Goal: Find specific page/section: Find specific page/section

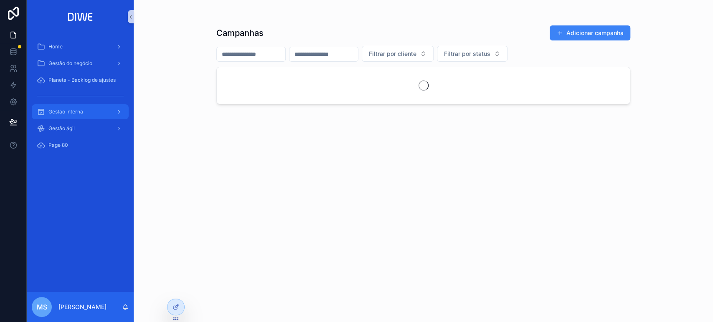
click at [91, 115] on div "Gestão interna" at bounding box center [80, 111] width 87 height 13
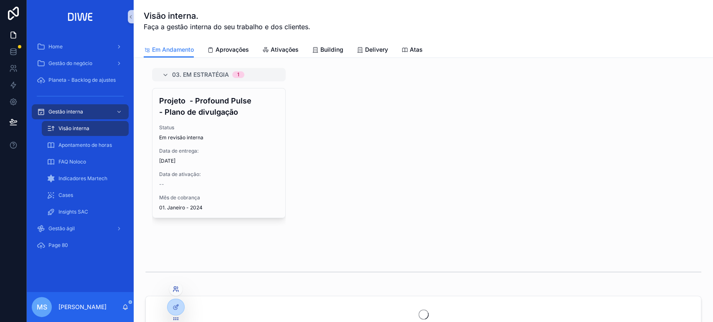
click at [176, 289] on icon at bounding box center [175, 289] width 7 height 7
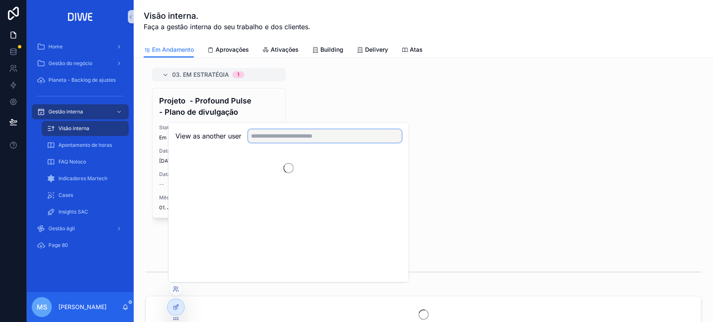
click at [289, 137] on input "text" at bounding box center [325, 135] width 154 height 13
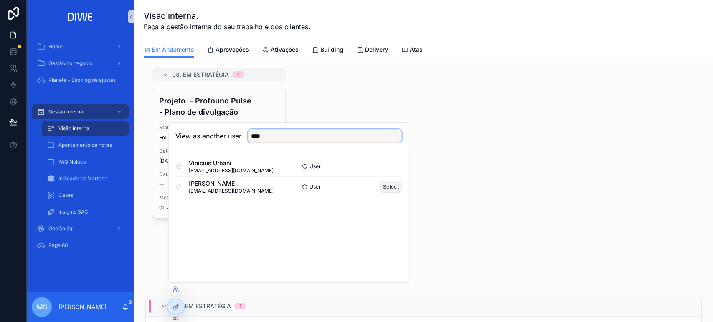
type input "****"
click at [391, 181] on button "Select" at bounding box center [391, 187] width 22 height 12
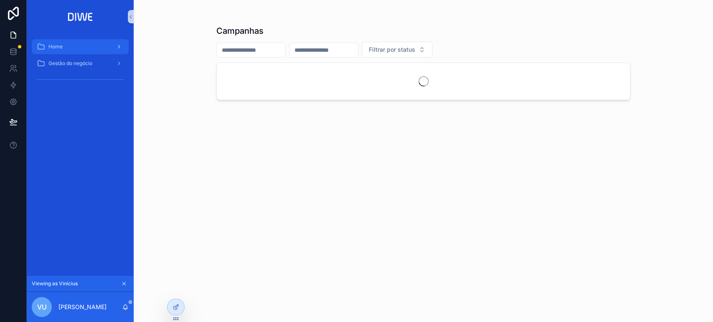
click at [74, 47] on div "Home" at bounding box center [80, 46] width 87 height 13
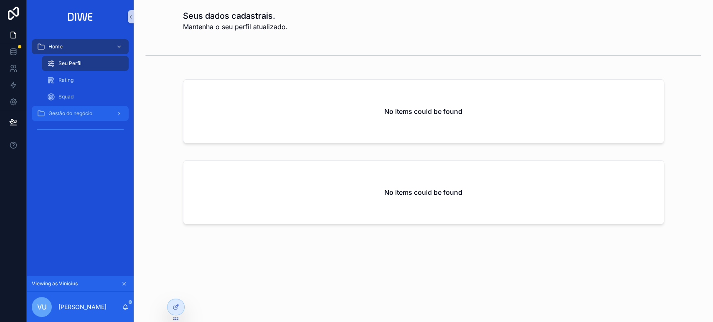
click at [97, 111] on div "Gestão do negócio" at bounding box center [80, 113] width 87 height 13
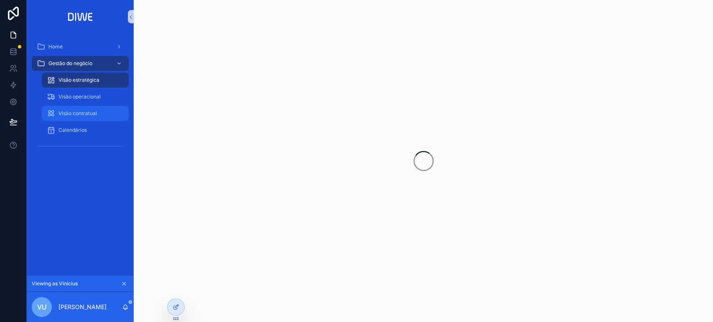
click at [98, 109] on div "Visão contratual" at bounding box center [85, 113] width 77 height 13
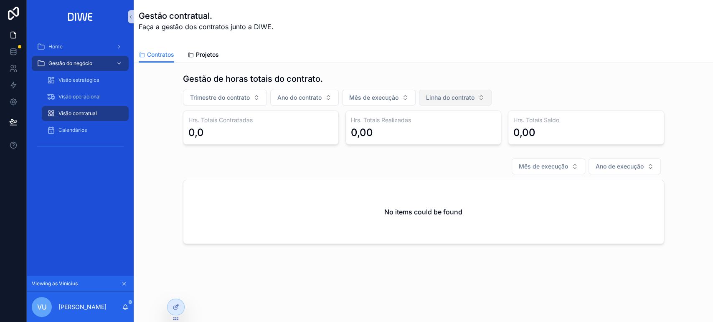
click at [437, 99] on span "Linha do contrato" at bounding box center [450, 98] width 48 height 8
click at [174, 305] on icon at bounding box center [175, 307] width 7 height 7
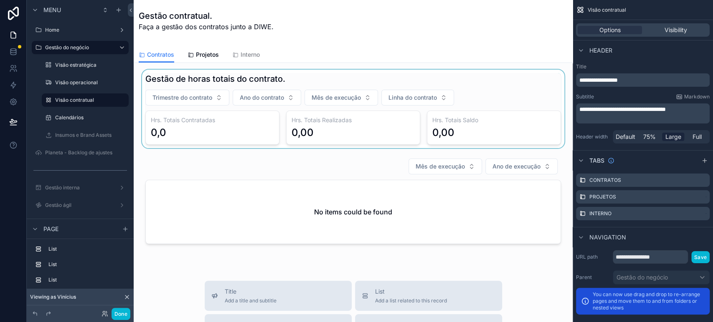
click at [292, 96] on div "scrollable content" at bounding box center [353, 109] width 426 height 79
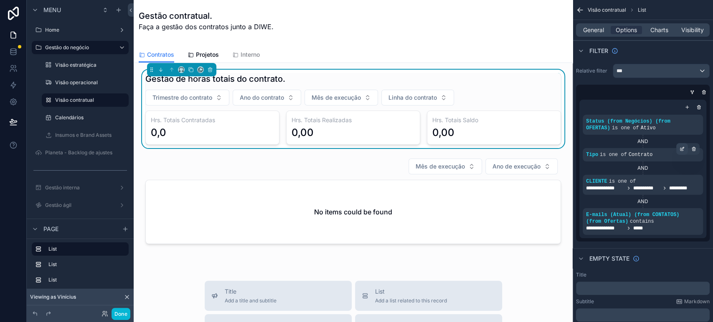
click at [681, 151] on icon "scrollable content" at bounding box center [681, 149] width 5 height 5
click at [587, 30] on span "General" at bounding box center [593, 30] width 21 height 8
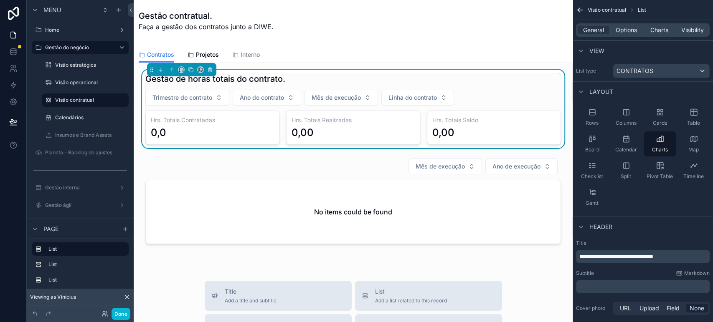
click at [127, 289] on div "Viewing as Vinícius" at bounding box center [80, 297] width 107 height 17
click at [125, 296] on icon at bounding box center [127, 297] width 7 height 7
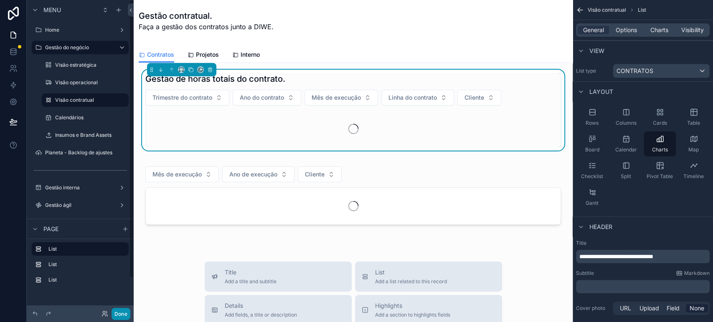
click at [125, 313] on button "Done" at bounding box center [120, 314] width 19 height 12
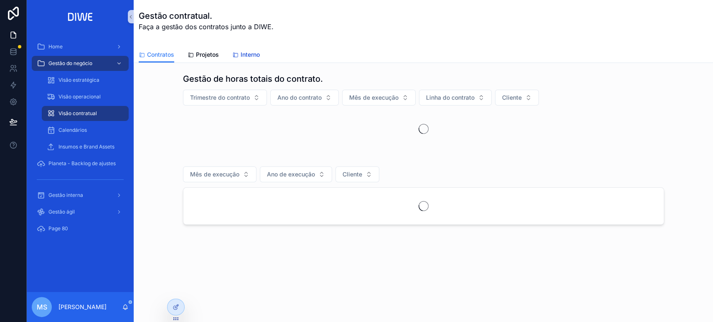
click at [251, 54] on span "Interno" at bounding box center [250, 55] width 19 height 8
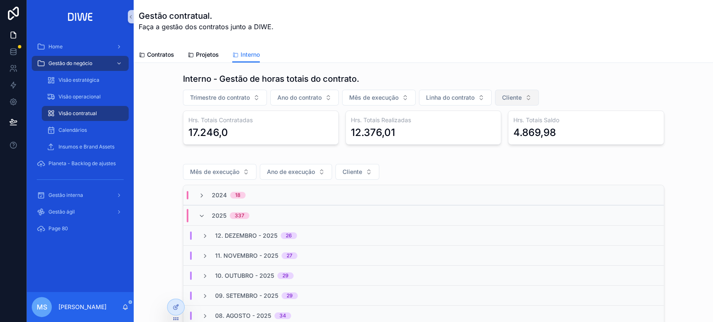
click at [506, 94] on span "Cliente" at bounding box center [512, 98] width 20 height 8
type input "****"
click at [504, 128] on div "Infios" at bounding box center [514, 130] width 100 height 13
click at [515, 94] on button "Infios" at bounding box center [515, 98] width 40 height 16
type input "******"
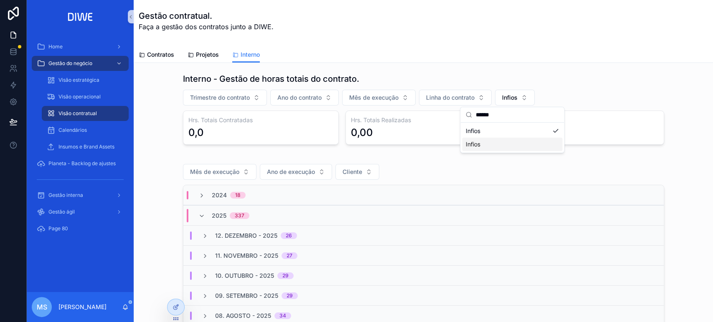
click at [504, 144] on div "Infios" at bounding box center [512, 144] width 100 height 13
click at [439, 94] on span "Linha do contrato" at bounding box center [450, 98] width 48 height 8
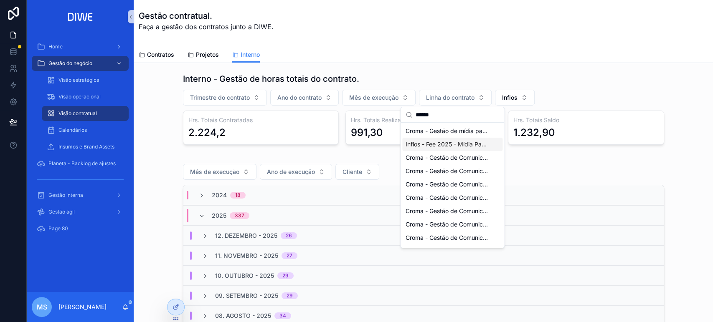
type input "******"
click at [455, 140] on span "Infios - Fee 2025 - Mídia Paga - Gestão de mídia - Delivery" at bounding box center [447, 144] width 84 height 8
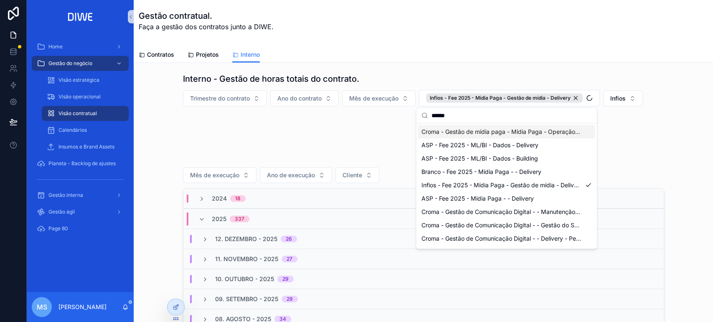
click at [607, 76] on div "Interno - Gestão de horas totais do contrato." at bounding box center [423, 79] width 481 height 12
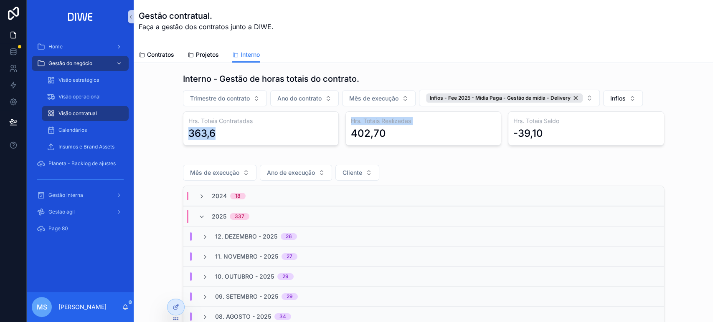
drag, startPoint x: 183, startPoint y: 129, endPoint x: 339, endPoint y: 141, distance: 156.2
click at [339, 141] on div "Hrs. Totais Contratadas 363,6 Hrs. Totais Realizadas 402,70 Hrs. Totais Saldo -…" at bounding box center [423, 128] width 481 height 34
click at [377, 96] on span "Mês de execução" at bounding box center [373, 98] width 49 height 8
click at [364, 131] on div "01. Janeiro" at bounding box center [376, 131] width 100 height 13
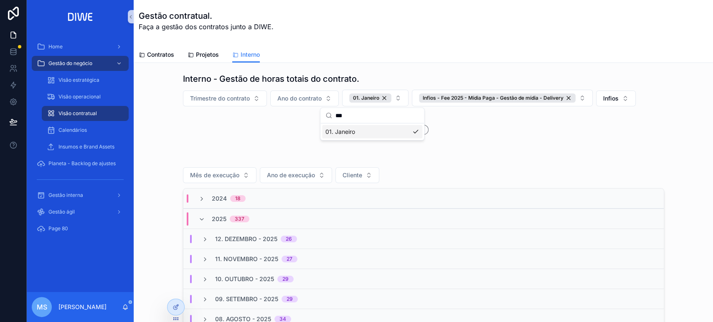
drag, startPoint x: 368, startPoint y: 115, endPoint x: 334, endPoint y: 114, distance: 33.8
click at [336, 114] on input "***" at bounding box center [377, 115] width 84 height 15
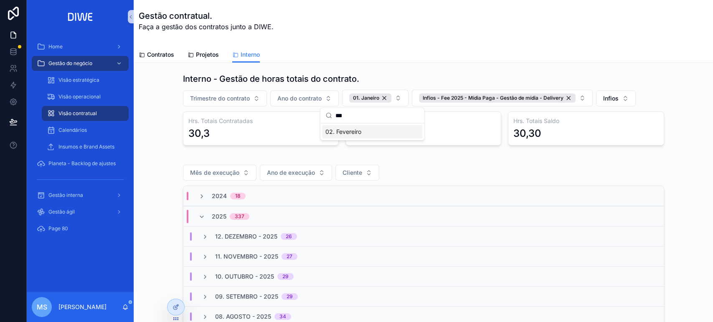
drag, startPoint x: 362, startPoint y: 118, endPoint x: 325, endPoint y: 123, distance: 37.6
click at [325, 123] on div "*** 02. Fevereiro" at bounding box center [372, 124] width 104 height 32
type input "***"
click at [359, 134] on div "03. Março" at bounding box center [372, 131] width 100 height 13
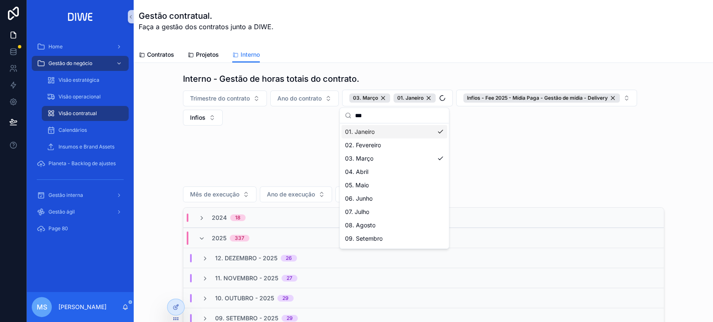
click at [486, 56] on div "Contratos Projetos Interno" at bounding box center [423, 55] width 569 height 16
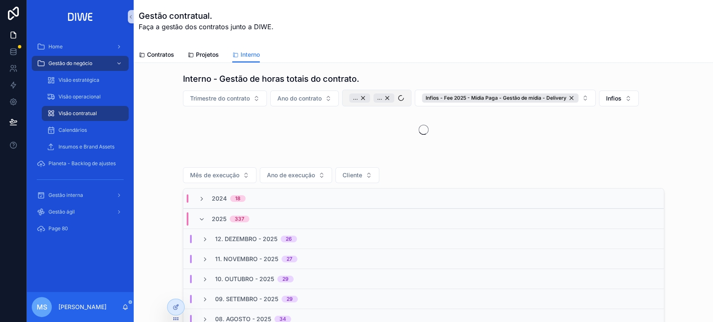
click at [369, 104] on button "... ..." at bounding box center [376, 98] width 69 height 17
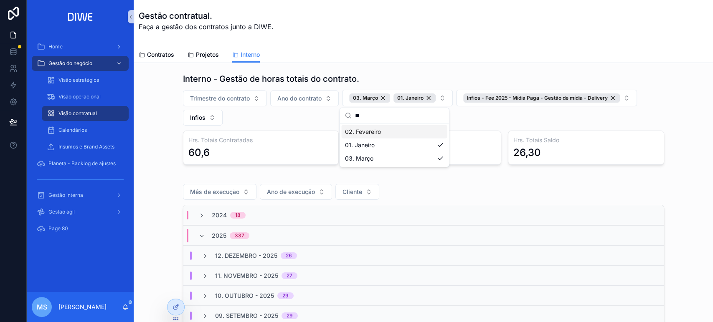
type input "**"
click at [377, 133] on span "02. Fevereiro" at bounding box center [362, 132] width 36 height 8
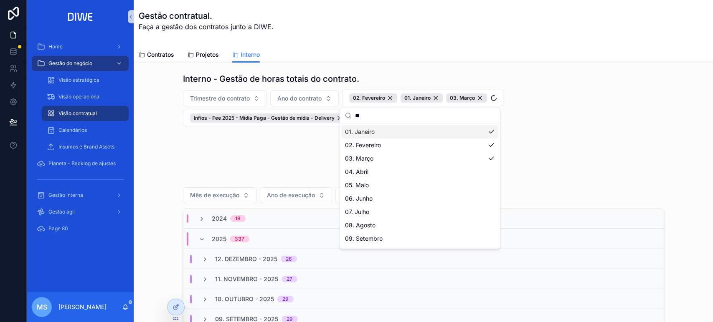
click at [470, 75] on div "Interno - Gestão de horas totais do contrato." at bounding box center [423, 79] width 481 height 12
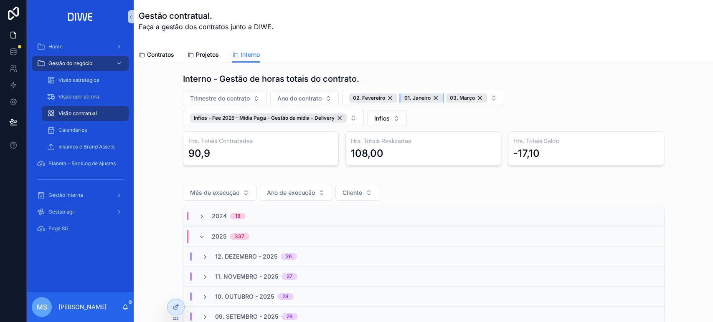
drag, startPoint x: 432, startPoint y: 96, endPoint x: 459, endPoint y: 106, distance: 29.3
click at [432, 96] on div "01. Janeiro" at bounding box center [421, 98] width 42 height 9
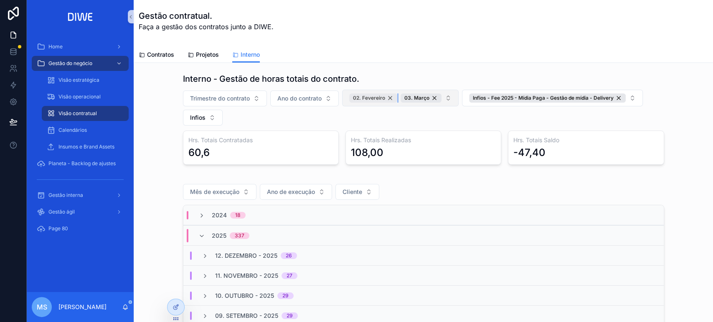
click at [367, 99] on span "02. Fevereiro" at bounding box center [369, 98] width 32 height 7
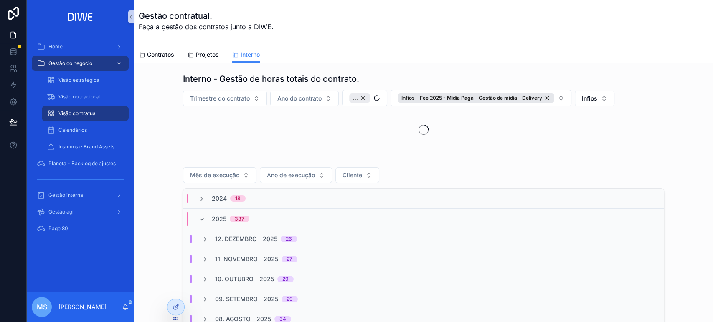
click at [367, 100] on button "..." at bounding box center [364, 98] width 45 height 17
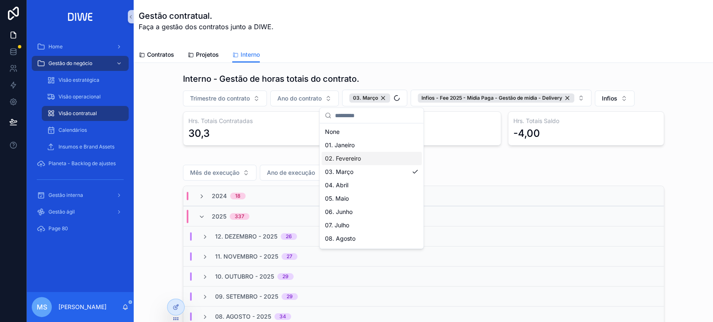
click at [377, 157] on div "02. Fevereiro" at bounding box center [371, 158] width 100 height 13
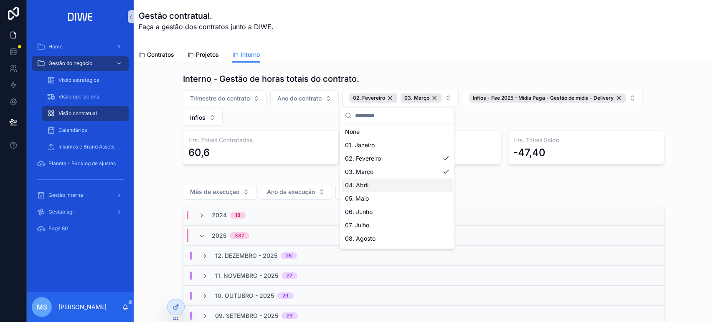
click at [380, 182] on div "04. Abril" at bounding box center [396, 185] width 111 height 13
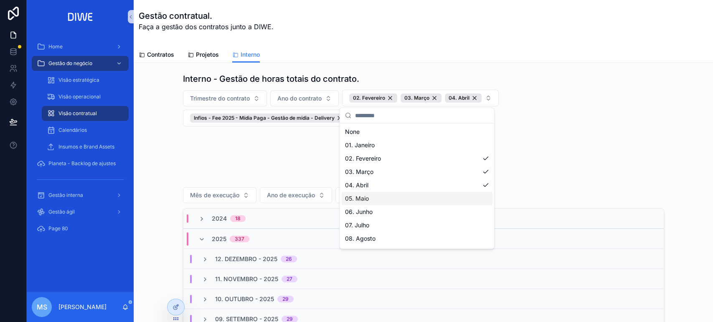
click at [384, 202] on div "05. Maio" at bounding box center [416, 198] width 151 height 13
click at [384, 210] on div "06. Junho" at bounding box center [436, 211] width 191 height 13
click at [384, 223] on div "07. Julho" at bounding box center [458, 225] width 234 height 13
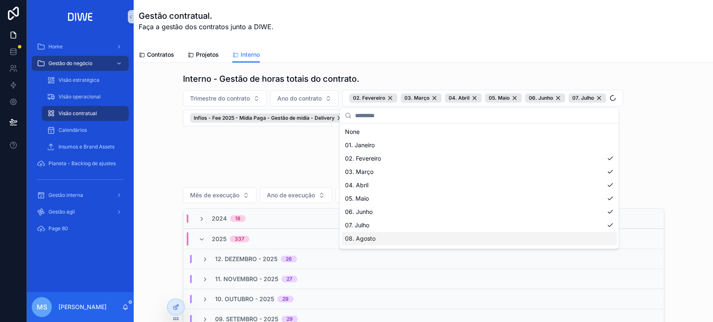
drag, startPoint x: 385, startPoint y: 238, endPoint x: 557, endPoint y: 211, distance: 173.3
click at [385, 238] on div "08. Agosto" at bounding box center [478, 238] width 275 height 13
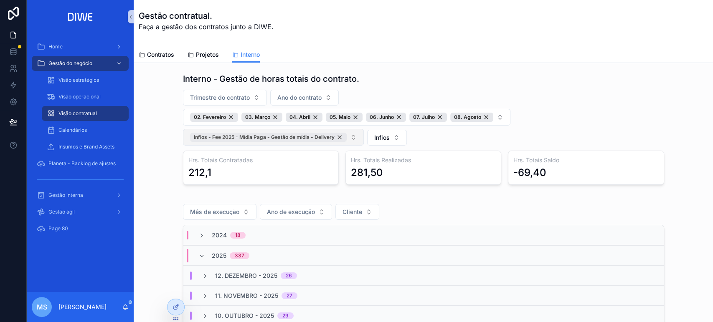
click at [336, 136] on div "Infios - Fee 2025 - Mídia Paga - Gestão de mídia - Delivery" at bounding box center [268, 137] width 157 height 9
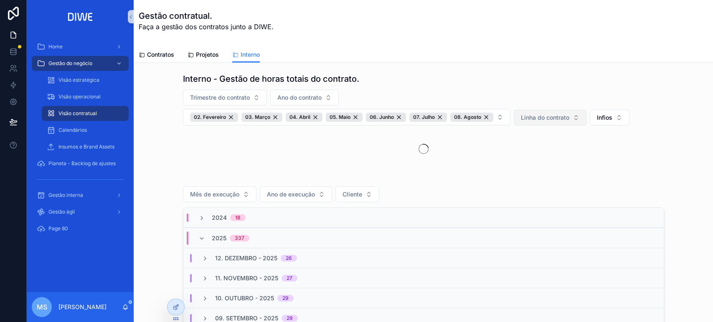
click at [539, 115] on span "Linha do contrato" at bounding box center [545, 118] width 48 height 8
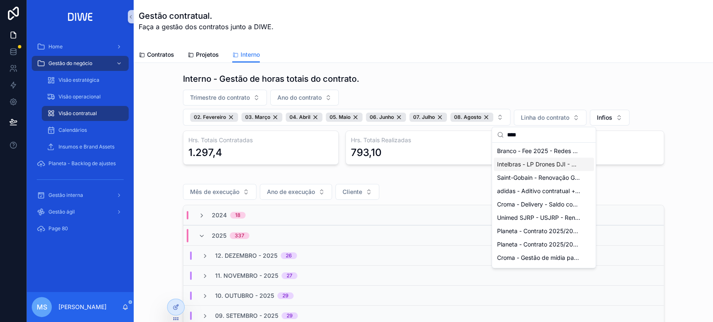
type input "****"
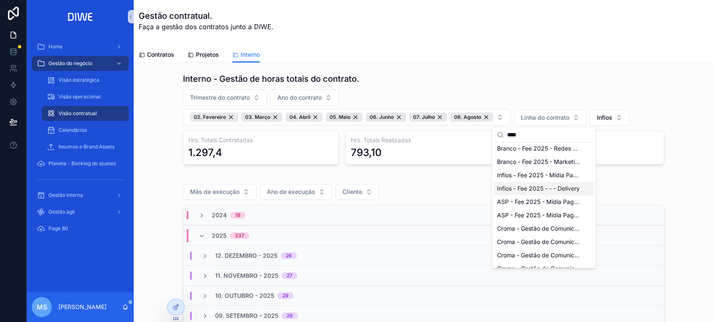
click at [555, 188] on span "Infios - Fee 2025 - - - Delivery" at bounding box center [538, 189] width 83 height 8
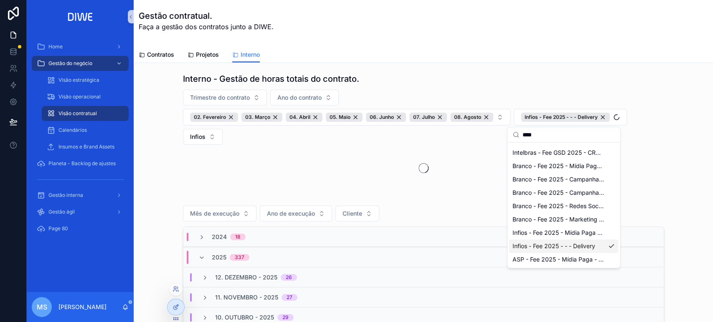
scroll to position [332, 0]
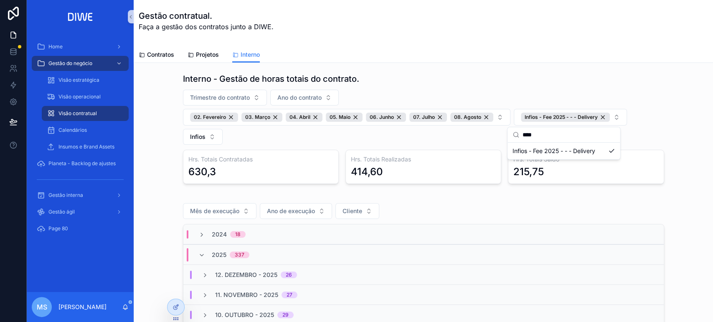
click at [640, 70] on div "Interno - Gestão de horas totais do contrato. Trimestre do contrato Ano do cont…" at bounding box center [423, 129] width 566 height 118
drag, startPoint x: 220, startPoint y: 170, endPoint x: 186, endPoint y: 158, distance: 36.3
click at [188, 166] on div "630,3" at bounding box center [260, 171] width 145 height 13
copy div "630,3"
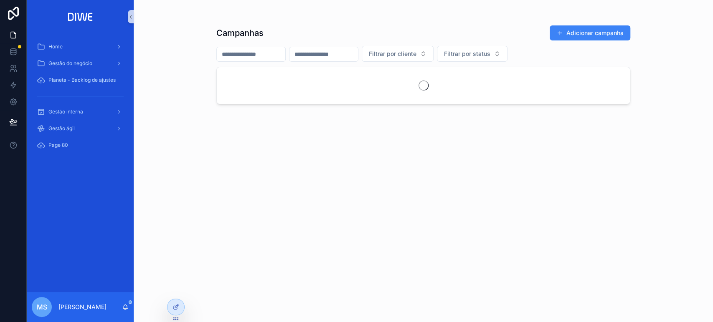
click at [98, 111] on div "Gestão interna" at bounding box center [80, 111] width 87 height 13
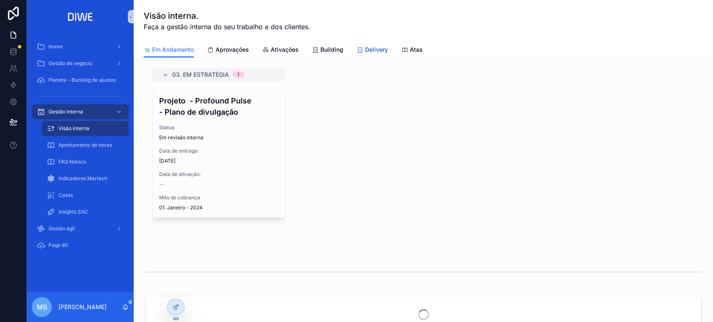
click at [372, 44] on link "Delivery" at bounding box center [372, 50] width 31 height 17
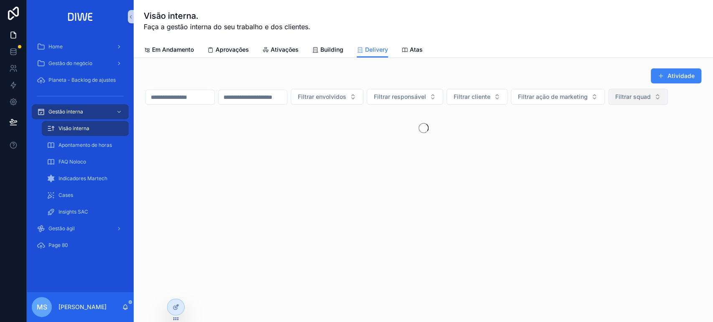
click at [615, 101] on span "Filtrar squad" at bounding box center [632, 97] width 35 height 8
type input "*****"
click at [152, 146] on div "Coral" at bounding box center [175, 149] width 100 height 13
click at [131, 11] on button "scrollable content" at bounding box center [131, 16] width 6 height 13
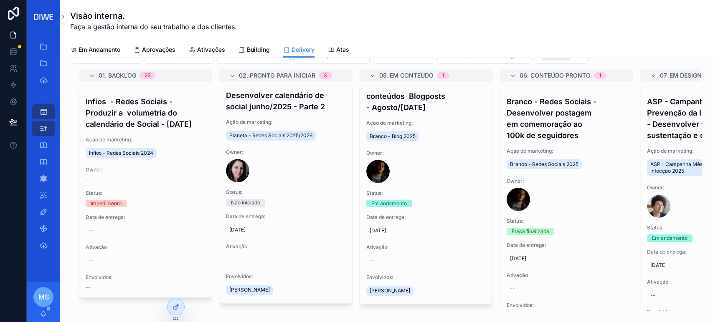
scroll to position [33, 0]
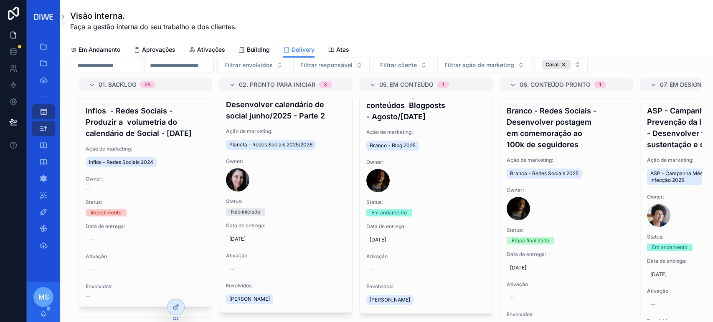
click at [121, 98] on div "01. Backlog 25 Infios - Redes Sociais - Produzir a volumetria do calendário de …" at bounding box center [146, 199] width 134 height 242
click at [118, 100] on div "01. Backlog 25 Infios - Redes Sociais - Produzir a volumetria do calendário de …" at bounding box center [146, 199] width 134 height 242
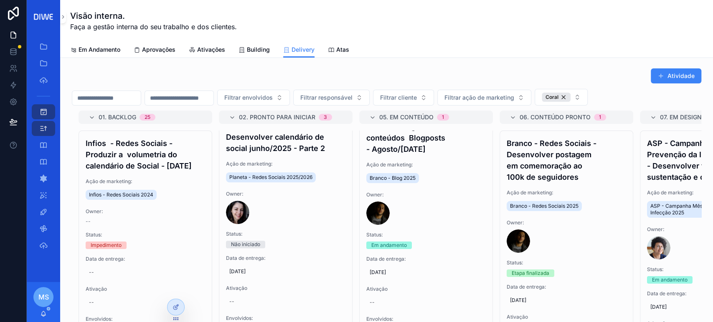
click at [100, 97] on input "scrollable content" at bounding box center [106, 98] width 68 height 12
type input "*****"
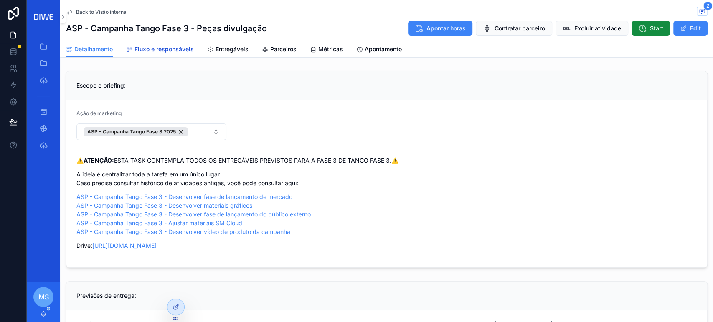
click at [172, 49] on span "Fluxo e responsáveis" at bounding box center [163, 49] width 59 height 8
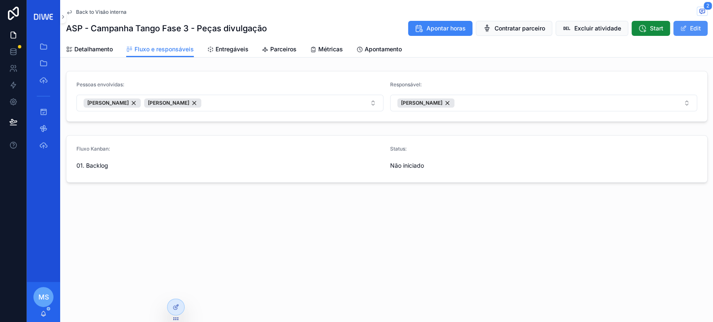
click at [692, 29] on button "Edit" at bounding box center [690, 28] width 34 height 15
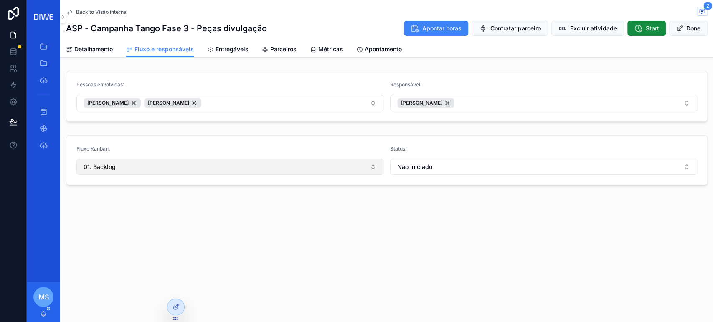
click at [124, 173] on button "01. Backlog" at bounding box center [229, 167] width 307 height 16
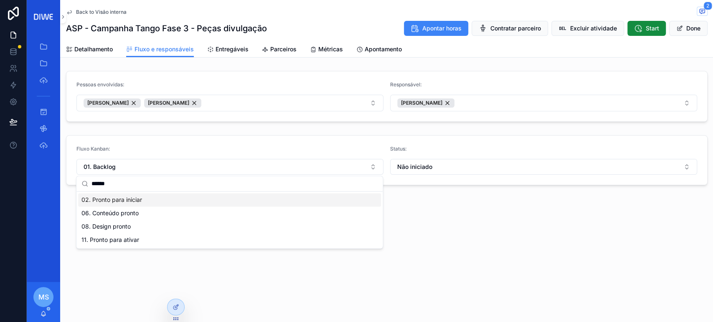
type input "******"
click at [124, 203] on span "02. Pronto para iniciar" at bounding box center [111, 200] width 61 height 8
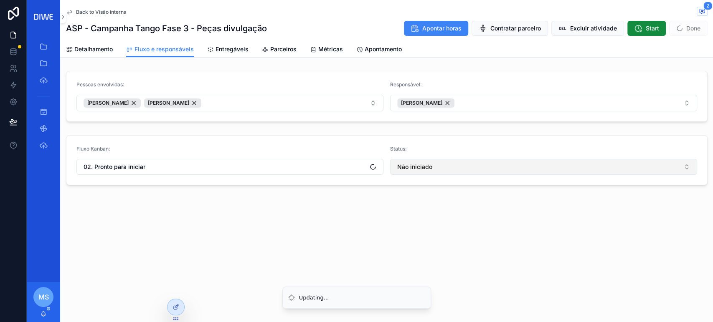
click at [413, 163] on span "Não iniciado" at bounding box center [414, 167] width 35 height 8
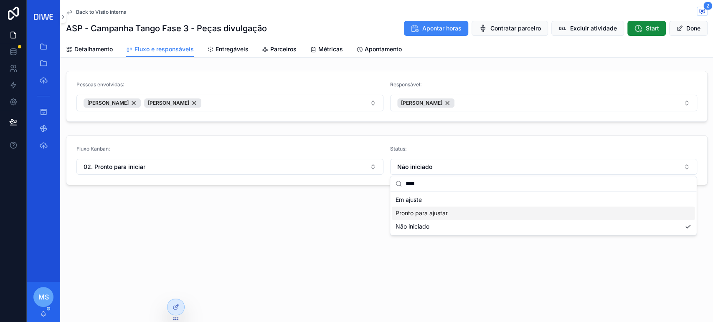
type input "****"
click at [432, 214] on span "Pronto para ajustar" at bounding box center [421, 213] width 52 height 8
click at [226, 47] on span "Entregáveis" at bounding box center [231, 49] width 33 height 8
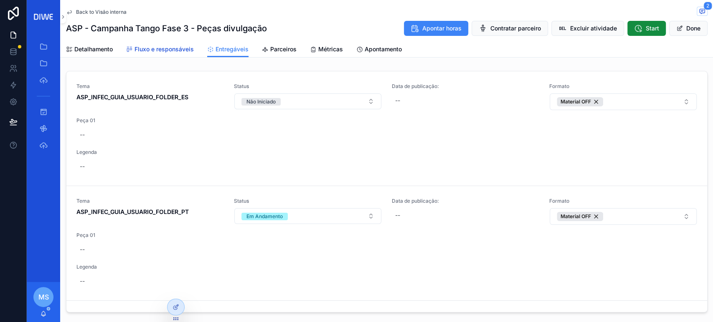
click at [168, 48] on span "Fluxo e responsáveis" at bounding box center [163, 49] width 59 height 8
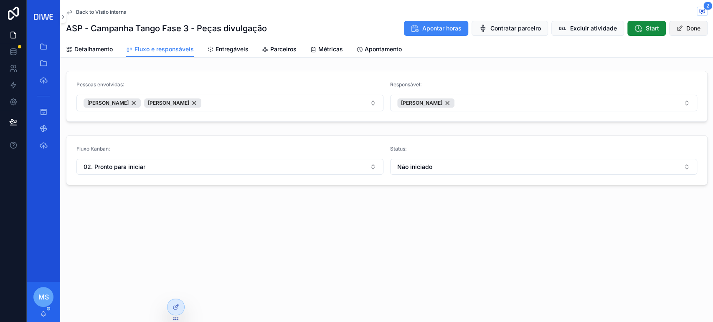
click at [679, 31] on span "scrollable content" at bounding box center [679, 28] width 7 height 7
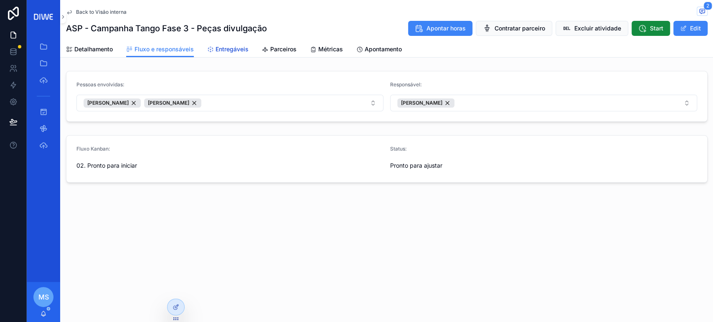
click at [238, 53] on link "Entregáveis" at bounding box center [227, 50] width 41 height 17
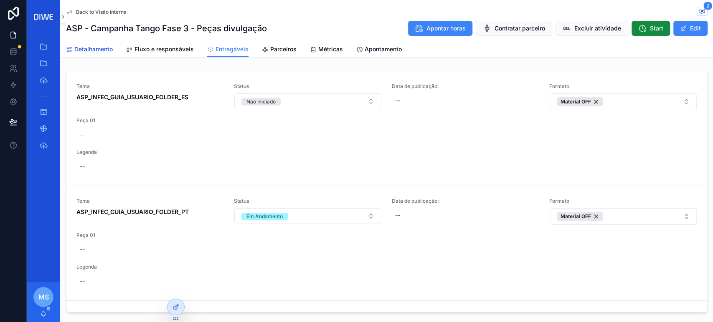
click at [90, 47] on span "Detalhamento" at bounding box center [93, 49] width 38 height 8
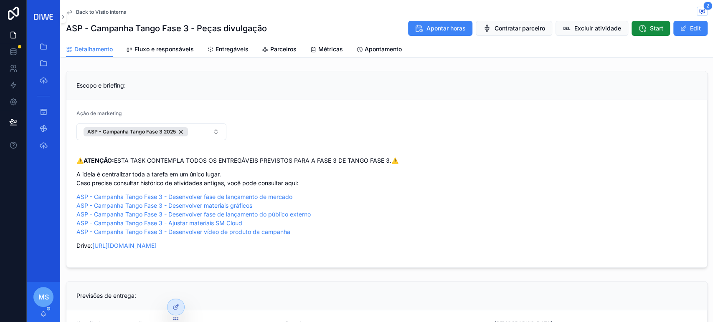
click at [697, 12] on span "scrollable content" at bounding box center [702, 11] width 11 height 9
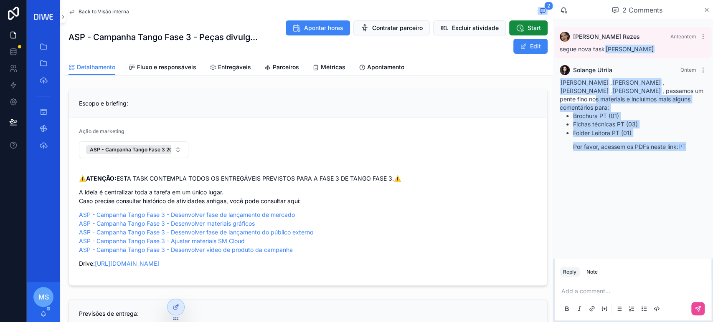
drag, startPoint x: 578, startPoint y: 104, endPoint x: 701, endPoint y: 152, distance: 131.5
click at [701, 152] on div "Myllena Dias , Mariah Sirvent , Letícia Lima , Claudineia Ferreira dos Santos ,…" at bounding box center [633, 118] width 147 height 78
click at [688, 162] on div "Renata Rezes Anteontem segue nova task Letícia Lima Solange Utrila Ontem Myllen…" at bounding box center [633, 94] width 160 height 148
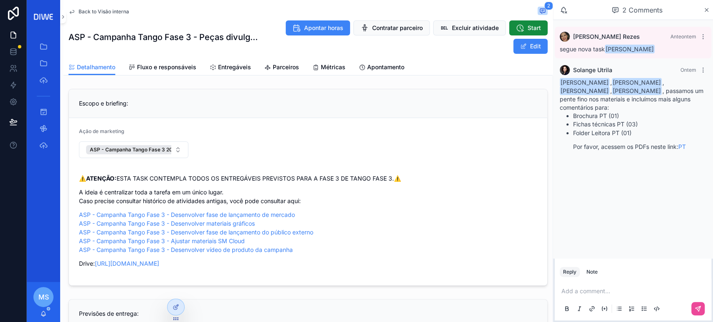
click at [116, 13] on span "Back to Visão interna" at bounding box center [104, 11] width 51 height 7
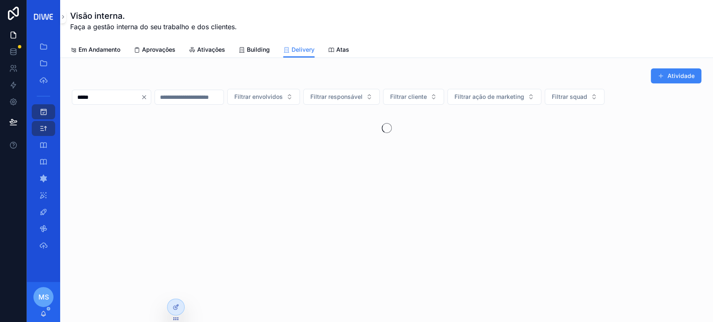
click at [147, 99] on icon "Clear" at bounding box center [144, 97] width 7 height 7
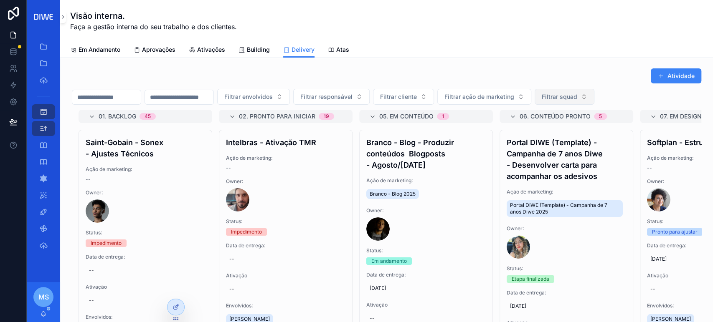
click at [594, 101] on button "Filtrar squad" at bounding box center [564, 97] width 60 height 16
click at [577, 96] on span "Filtrar squad" at bounding box center [559, 97] width 35 height 8
type input "*****"
click at [593, 125] on div "Coral" at bounding box center [605, 130] width 100 height 13
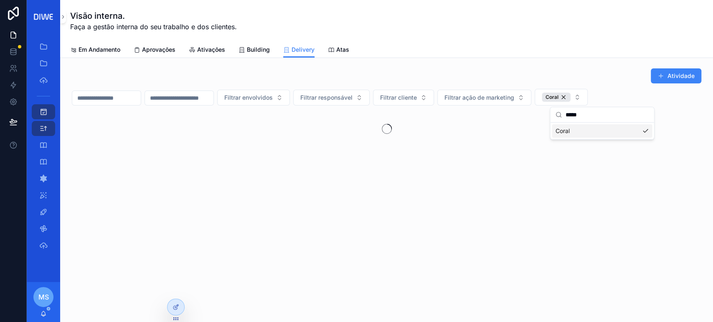
click at [562, 69] on div "Atividade" at bounding box center [386, 76] width 629 height 16
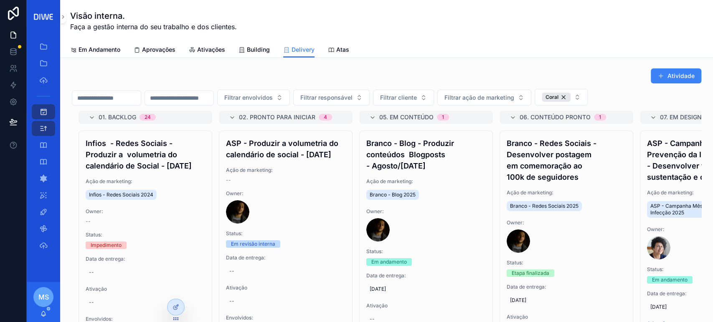
click at [474, 45] on div "Em Andamento Aprovações Ativações Building Delivery Atas" at bounding box center [386, 50] width 633 height 16
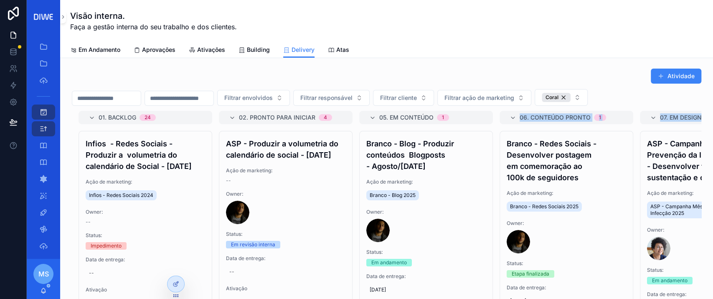
scroll to position [113, 0]
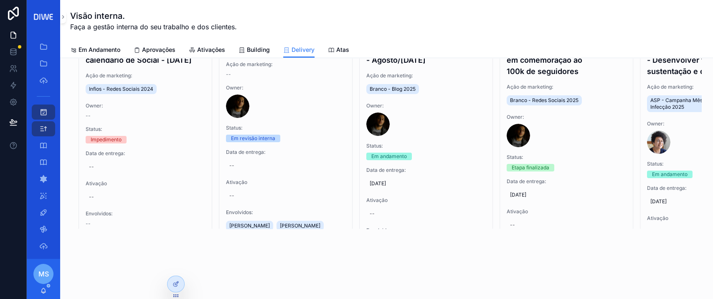
drag, startPoint x: 676, startPoint y: 253, endPoint x: 689, endPoint y: 240, distance: 18.3
click at [634, 253] on div "Atividade Filtrar envolvidos Filtrar responsável Filtrar cliente Filtrar ação d…" at bounding box center [386, 118] width 653 height 333
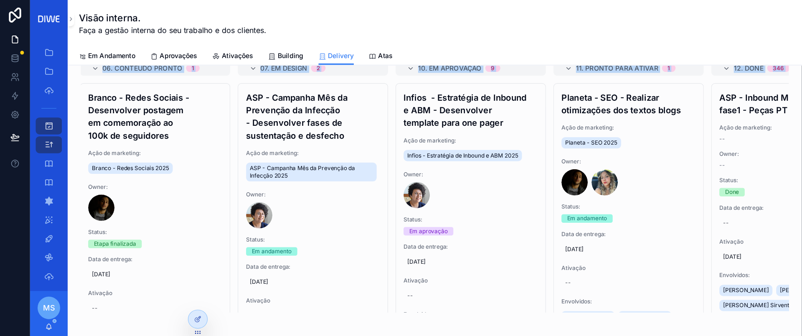
scroll to position [28, 0]
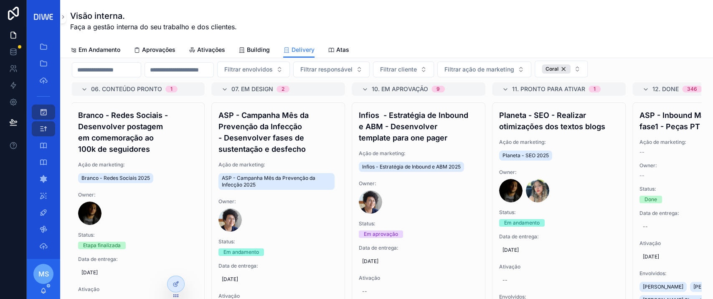
click at [649, 46] on div "Em Andamento Aprovações Ativações Building Delivery Atas" at bounding box center [386, 50] width 633 height 16
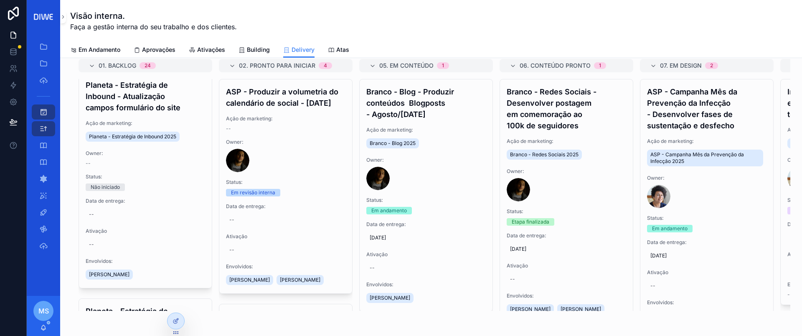
scroll to position [3412, 0]
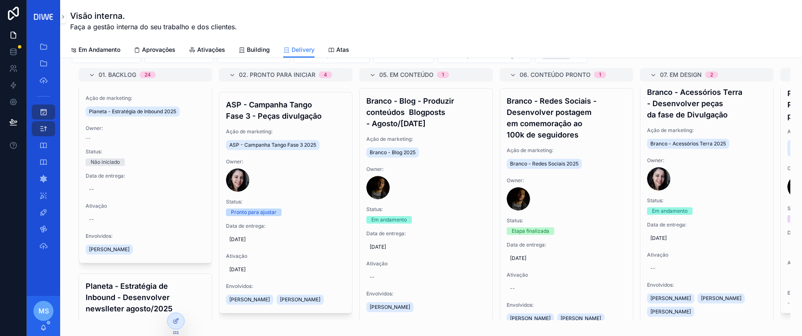
scroll to position [477, 0]
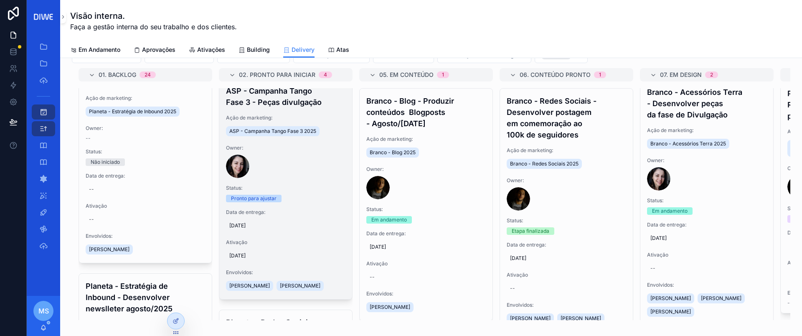
click at [292, 149] on div "ASP - Campanha Tango Fase 3 - Peças divulgação Ação de marketing: ASP - Campanh…" at bounding box center [285, 189] width 133 height 220
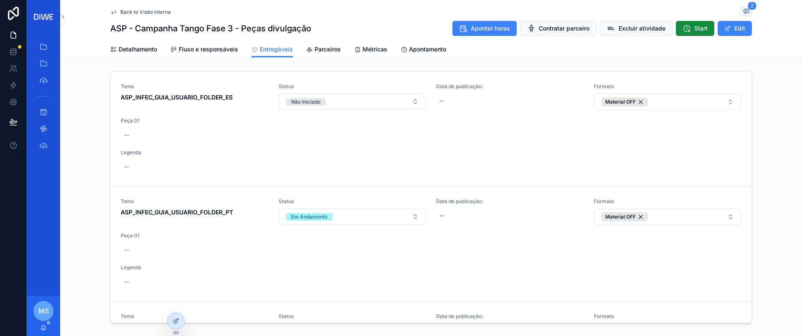
click at [161, 13] on span "Back to Visão interna" at bounding box center [145, 12] width 51 height 7
